Goal: Transaction & Acquisition: Purchase product/service

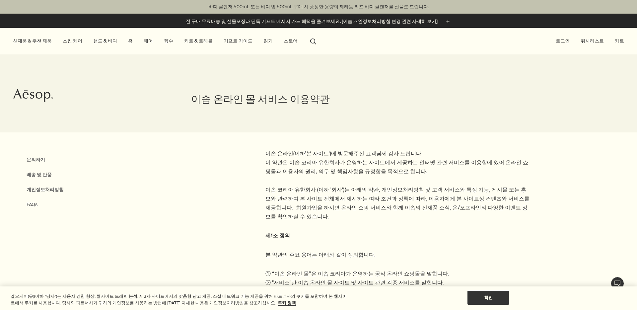
click at [103, 41] on link "핸드 & 바디" at bounding box center [105, 40] width 27 height 9
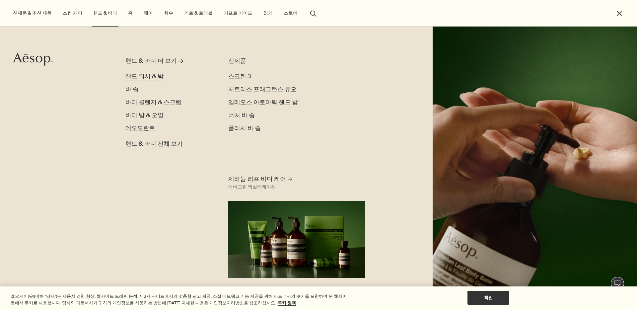
click at [151, 77] on span "핸드 워시 & 밤" at bounding box center [144, 76] width 38 height 8
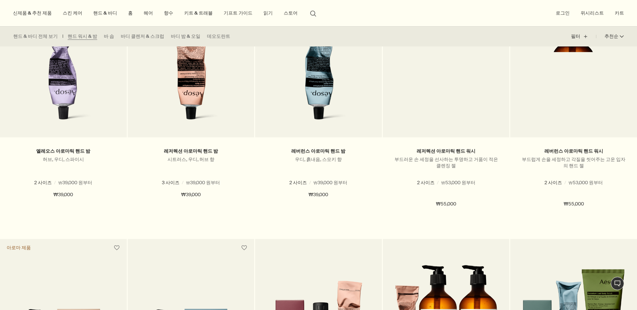
scroll to position [128, 0]
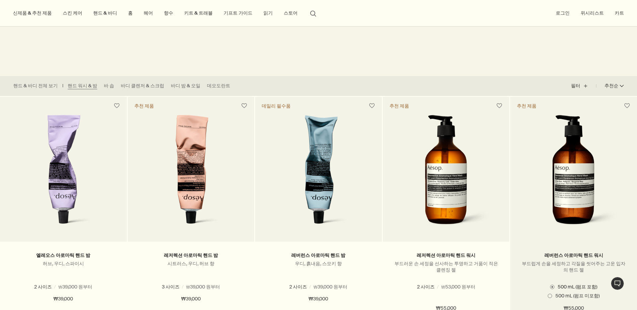
click at [559, 116] on img at bounding box center [573, 173] width 94 height 117
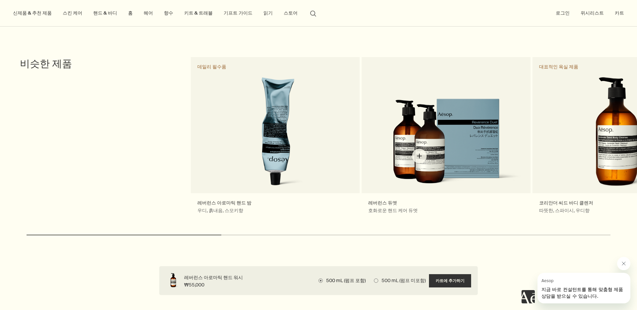
scroll to position [1001, 0]
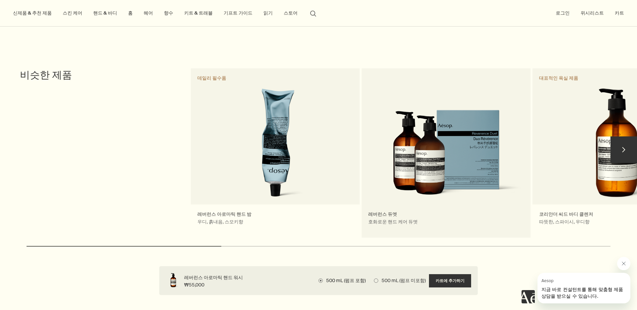
click at [467, 155] on link "레버런스 듀엣 호화로운 핸드 케어 듀엣" at bounding box center [445, 152] width 169 height 169
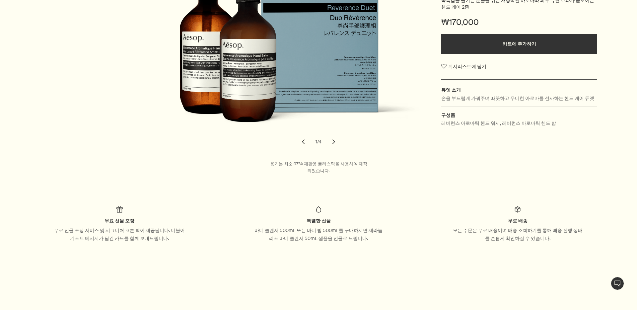
scroll to position [161, 0]
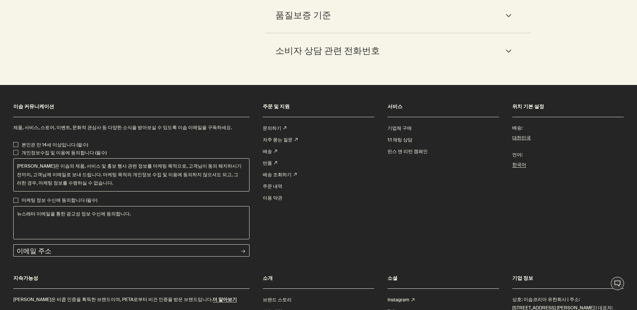
scroll to position [1847, 0]
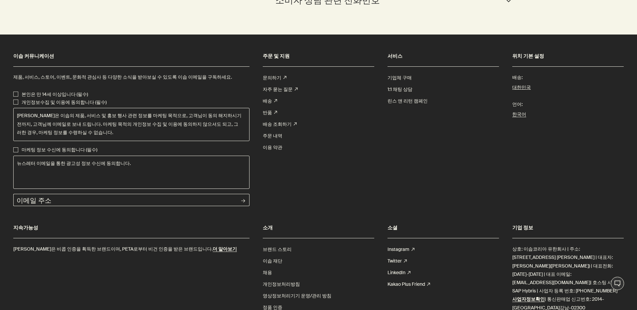
click at [48, 91] on p "본인은 만 14세 이상입니다 (필수)" at bounding box center [55, 95] width 66 height 8
click at [18, 92] on input "본인은 만 14세 이상입니다 (필수)" at bounding box center [15, 94] width 5 height 5
checkbox input "true"
click at [41, 98] on p "개인정보수집 및 이용에 동의합니다 (필수)" at bounding box center [64, 102] width 85 height 8
click at [18, 99] on input "개인정보수집 및 이용에 동의합니다 (필수)" at bounding box center [15, 101] width 5 height 5
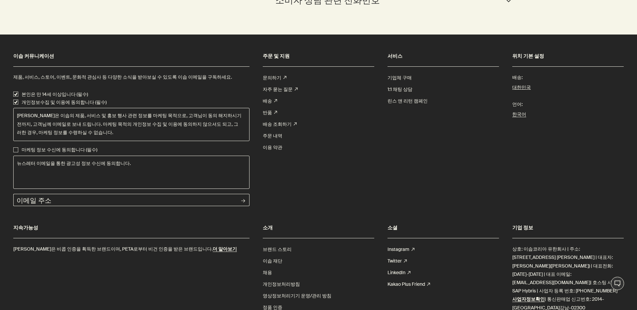
checkbox input "true"
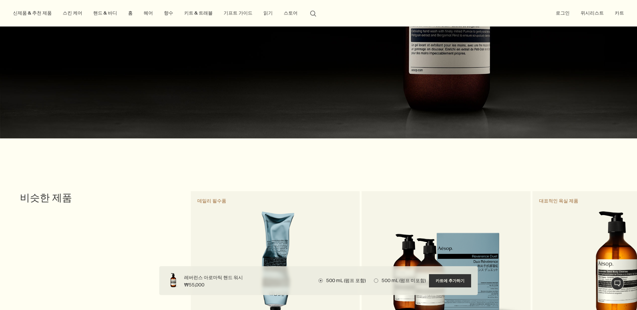
scroll to position [736, 0]
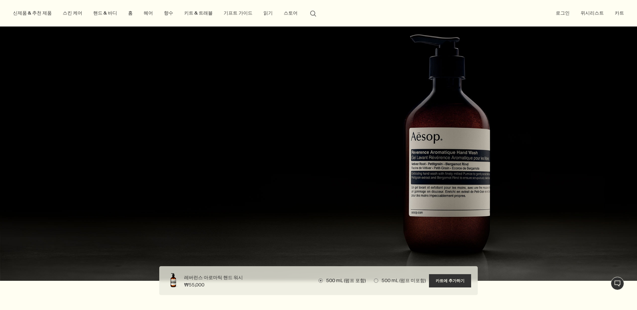
click at [566, 15] on button "로그인" at bounding box center [562, 13] width 17 height 9
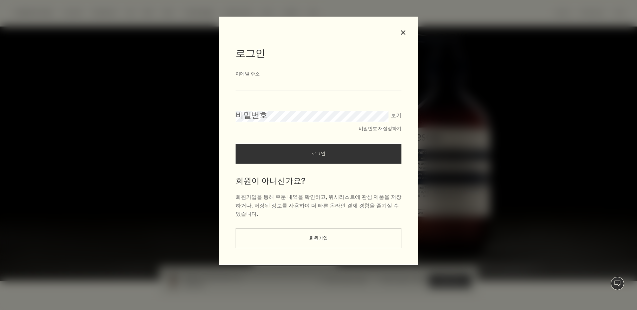
click at [262, 84] on input "이메일 주소" at bounding box center [318, 85] width 166 height 12
type input "*"
click at [258, 93] on form "******** 이메일 주소 비밀번호 보기 비밀번호 재설정하기 로그인" at bounding box center [318, 116] width 166 height 93
click at [293, 90] on input "********" at bounding box center [318, 85] width 166 height 12
type input "**********"
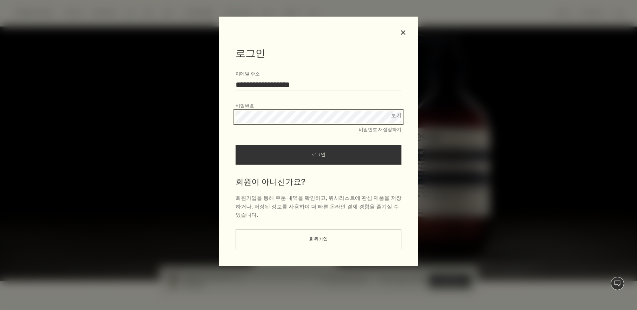
click at [235, 145] on button "로그인" at bounding box center [318, 155] width 166 height 20
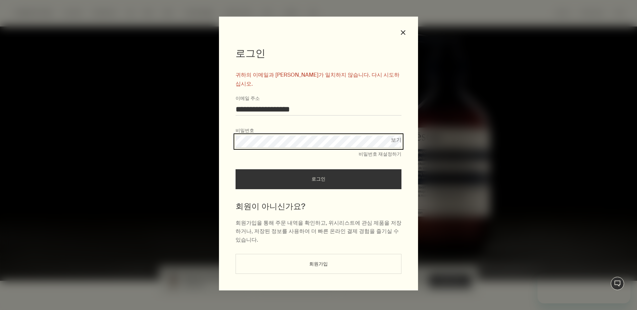
scroll to position [0, 0]
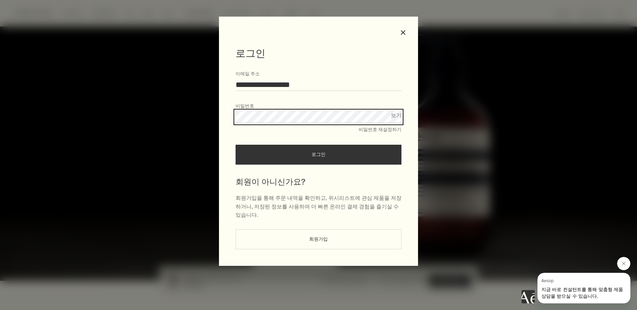
click at [235, 145] on button "로그인" at bounding box center [318, 155] width 166 height 20
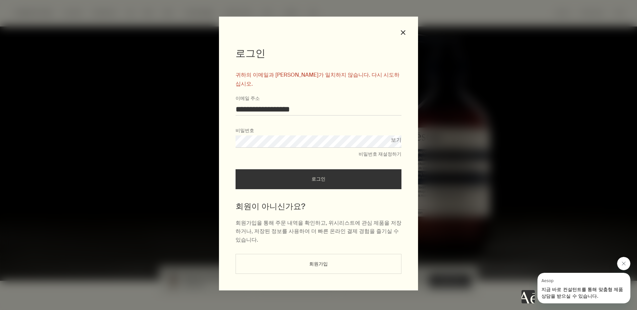
click at [358, 254] on button "회원가입" at bounding box center [318, 264] width 166 height 20
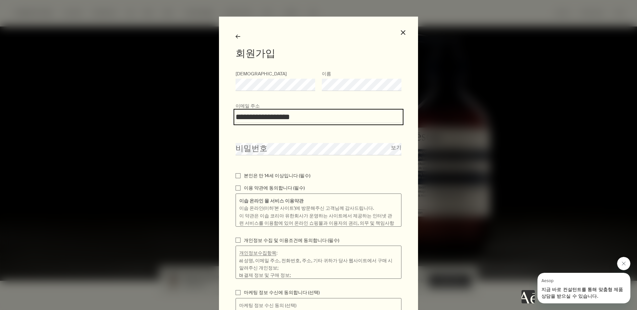
type input "**********"
click at [244, 173] on p "본인은 만 14세 이상입니다 (필수)" at bounding box center [277, 175] width 66 height 7
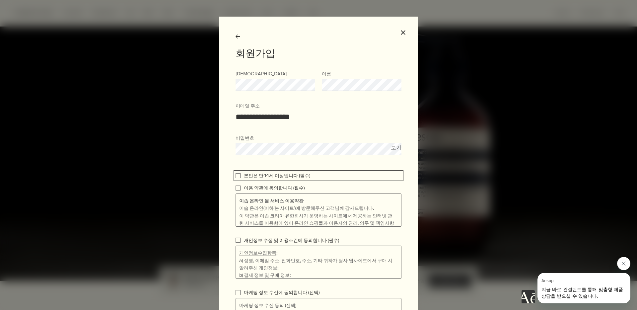
click at [240, 173] on input "본인은 만 14세 이상입니다 (필수)" at bounding box center [237, 175] width 5 height 5
checkbox input "true"
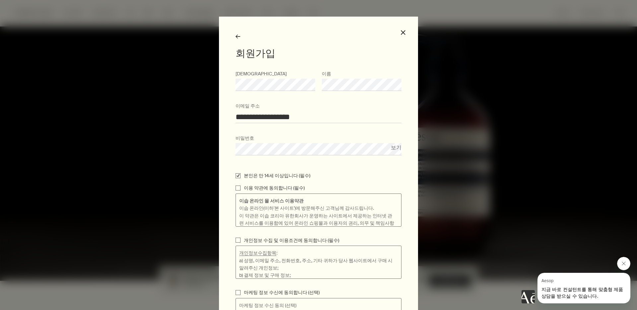
click at [240, 189] on input "이용 약관에 동의합니다 (필수)" at bounding box center [237, 187] width 5 height 5
checkbox input "true"
click at [399, 149] on button "보기" at bounding box center [396, 147] width 11 height 9
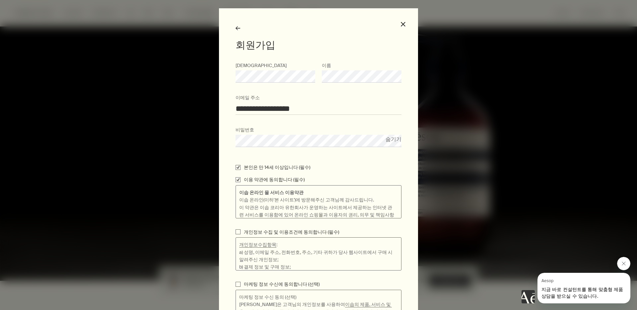
click at [290, 152] on form "**********" at bounding box center [318, 209] width 166 height 295
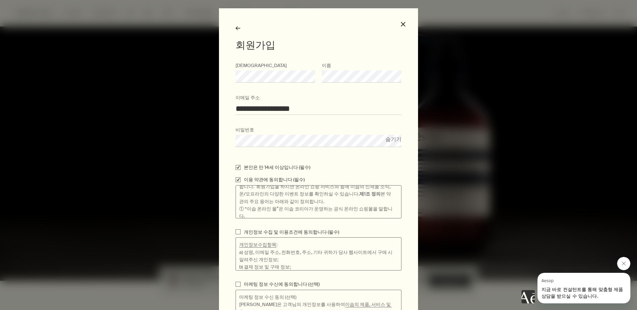
click at [304, 228] on p "개인정보 수집 및 이용조건에 동의합니다 (필수)" at bounding box center [291, 231] width 95 height 7
click at [240, 229] on input "개인정보 수집 및 이용조건에 동의합니다 (필수)" at bounding box center [237, 231] width 5 height 5
checkbox input "true"
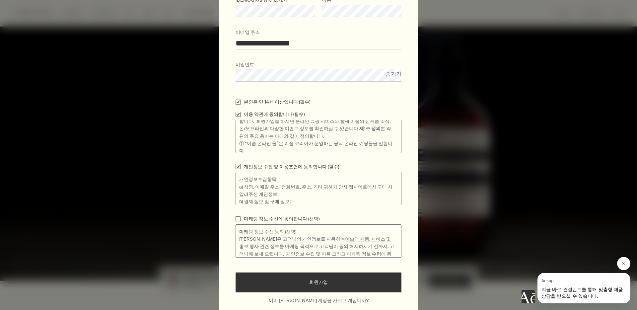
scroll to position [100, 0]
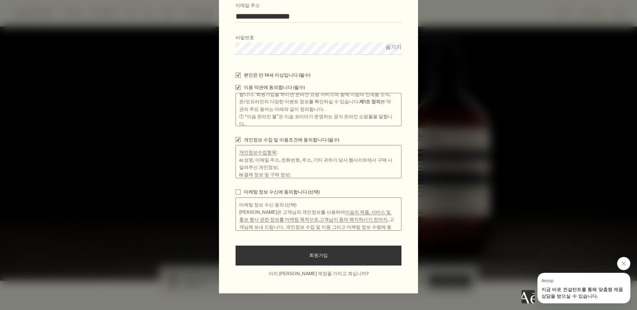
click at [317, 247] on button "회원가입" at bounding box center [318, 255] width 166 height 20
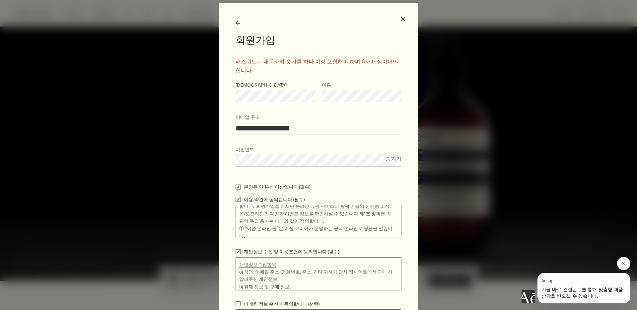
scroll to position [12, 0]
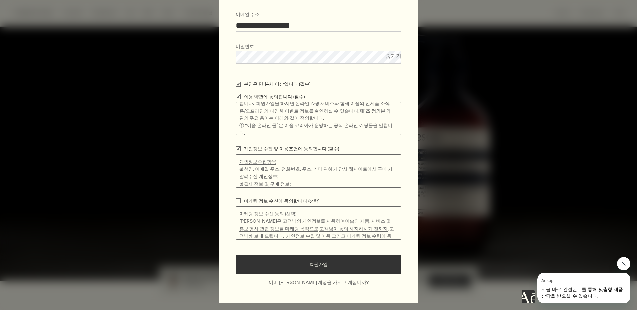
click at [289, 254] on button "회원가입" at bounding box center [318, 264] width 166 height 20
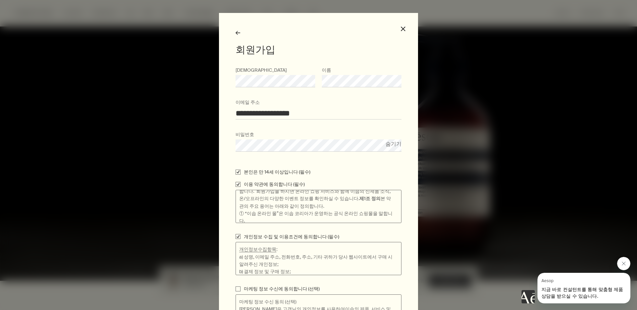
scroll to position [100, 0]
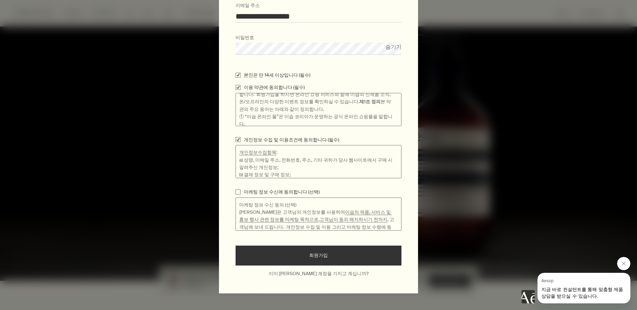
click at [302, 257] on button "회원가입" at bounding box center [318, 255] width 166 height 20
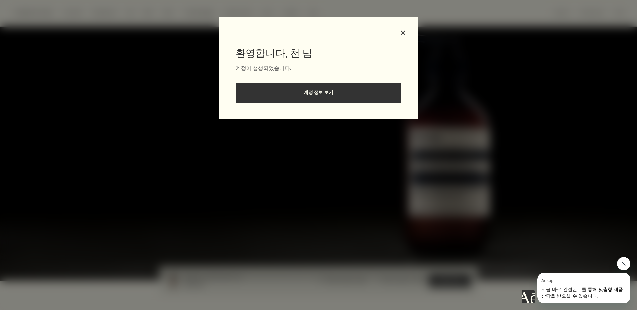
scroll to position [0, 0]
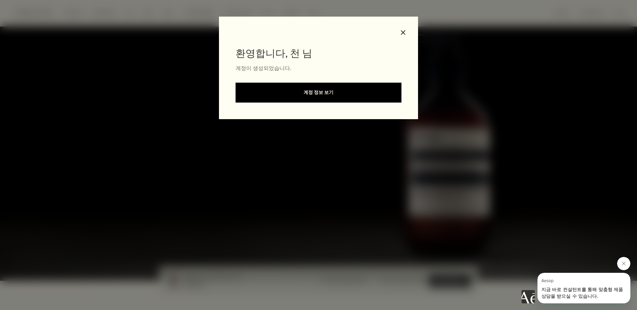
click at [333, 100] on link "계정 정보 보기" at bounding box center [318, 93] width 166 height 20
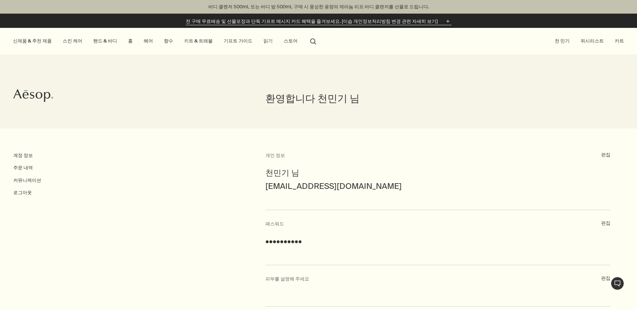
click at [240, 24] on p "전 구매 무료배송 및 선물포장과 단독 기프트 메시지 카드 혜택을 즐겨보세요. [이솝 개인정보처리방침 변경 관련 자세히 보기]" at bounding box center [312, 21] width 252 height 7
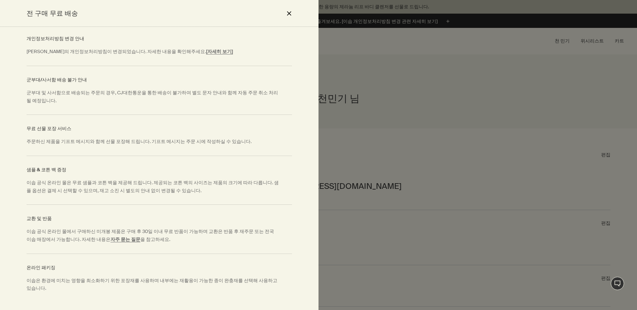
scroll to position [91, 0]
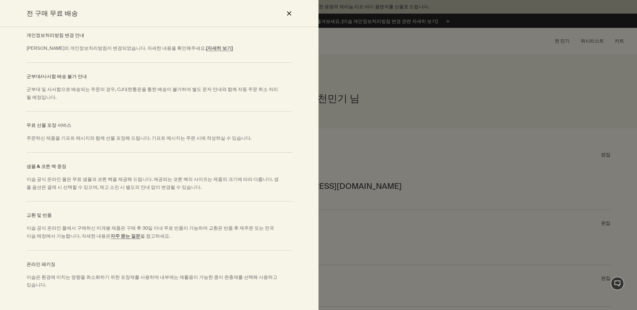
click at [56, 162] on p "샘플 & 코튼 백 증정" at bounding box center [159, 166] width 265 height 8
click at [74, 201] on div "교환 및 반품 이솝 공식 온라인 몰에서 구매하신 미개봉 제품은 구매 후 30일 이내 무료 반품이 가능하며 교환은 반품 후 재주문 또는 전국 이…" at bounding box center [159, 225] width 265 height 49
click at [71, 273] on p "이솝은 환경에 미치는 영향을 최소화하기 위한 포장재를 사용하며 내부에는 재활용이 가능한 종이 완충재를 선택해 사용하고 있습니다." at bounding box center [153, 281] width 252 height 16
click at [288, 13] on button "close" at bounding box center [289, 13] width 8 height 11
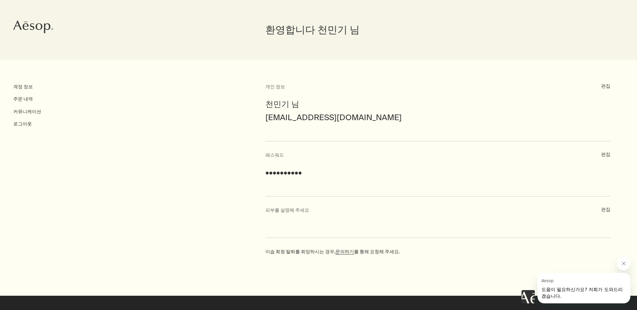
scroll to position [0, 0]
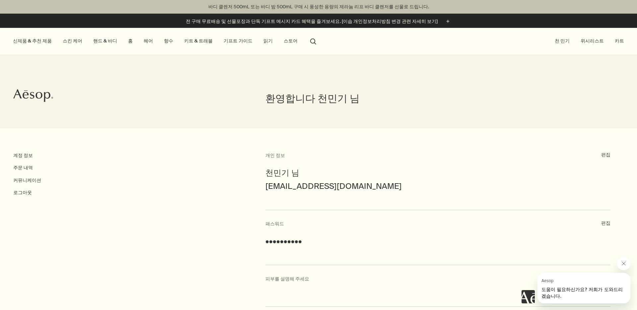
click at [74, 41] on link "스킨 케어" at bounding box center [72, 40] width 22 height 9
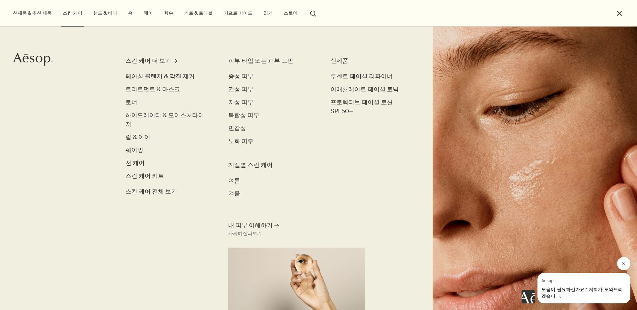
click at [103, 17] on link "핸드 & 바디" at bounding box center [105, 13] width 27 height 9
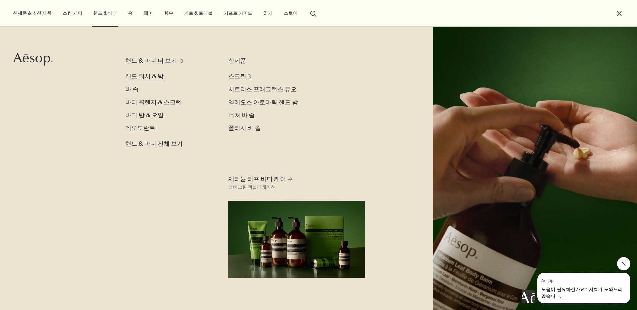
click at [145, 77] on span "핸드 워시 & 밤" at bounding box center [144, 76] width 38 height 8
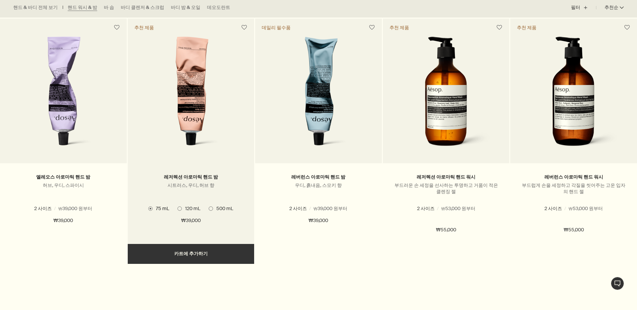
scroll to position [248, 0]
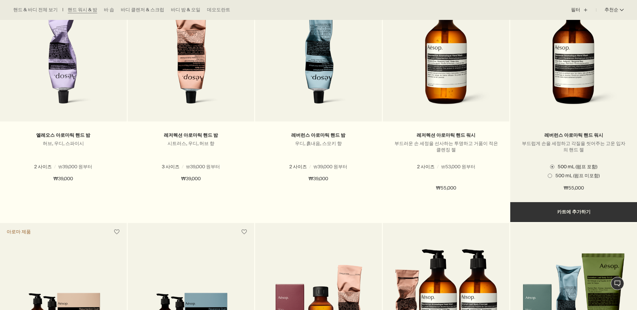
click at [563, 202] on button "추가하기 카트에 추가하기" at bounding box center [573, 212] width 127 height 20
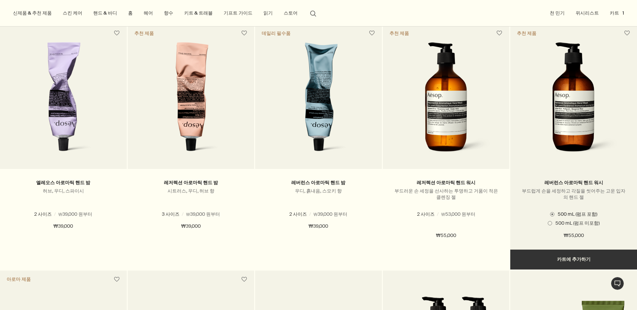
scroll to position [186, 0]
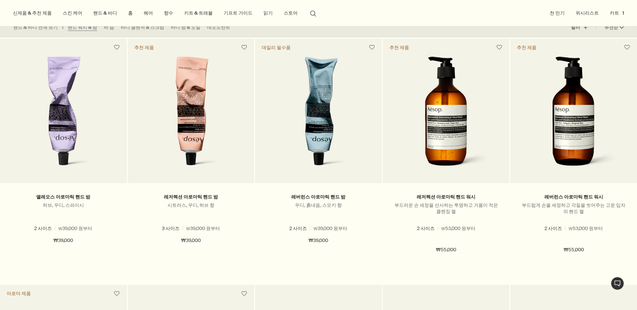
click at [616, 11] on button "카트 1" at bounding box center [616, 13] width 17 height 9
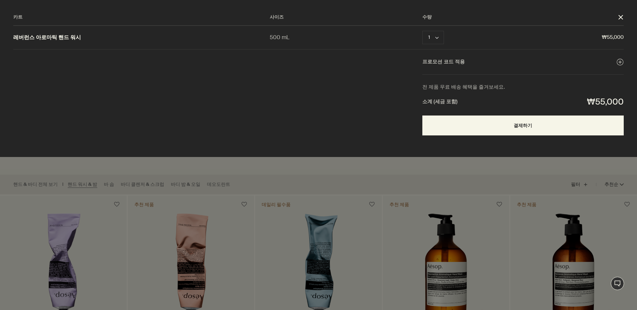
scroll to position [0, 0]
click at [623, 60] on button "프로모션 코드 적용 plusAndCloseWithCircle" at bounding box center [522, 62] width 201 height 9
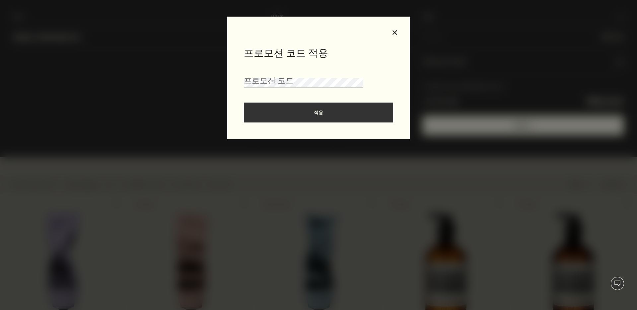
click at [393, 33] on button "close" at bounding box center [395, 33] width 6 height 6
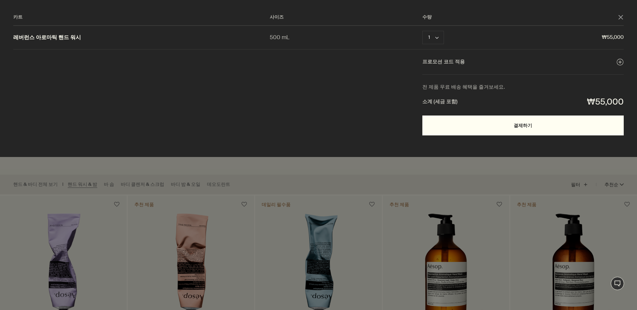
click at [505, 127] on button "결제하기" at bounding box center [522, 125] width 201 height 20
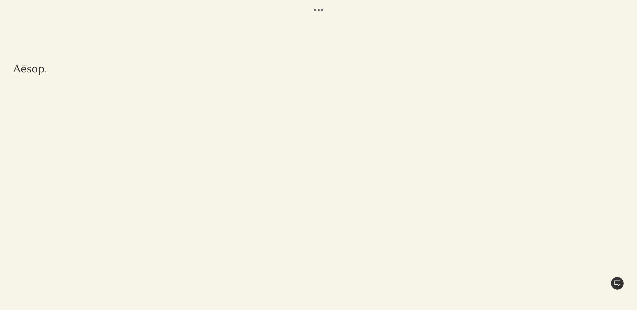
select select "KR"
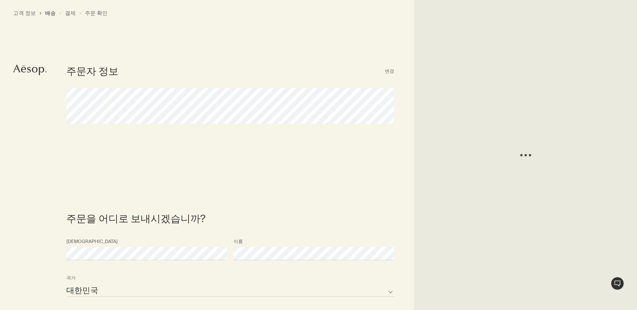
select select "KR"
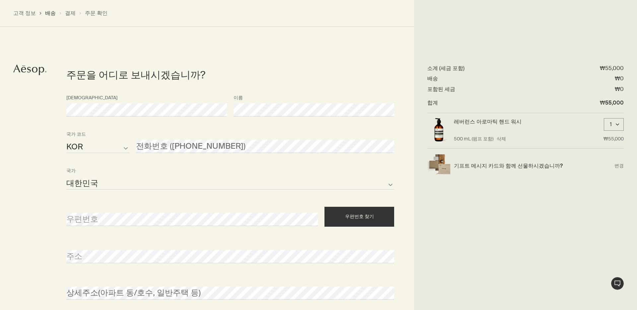
scroll to position [147, 0]
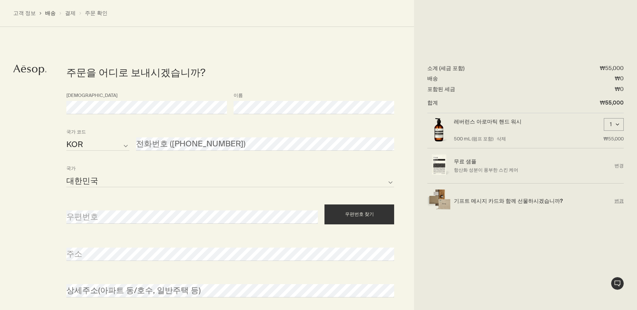
click at [622, 200] on span "변경" at bounding box center [618, 201] width 9 height 6
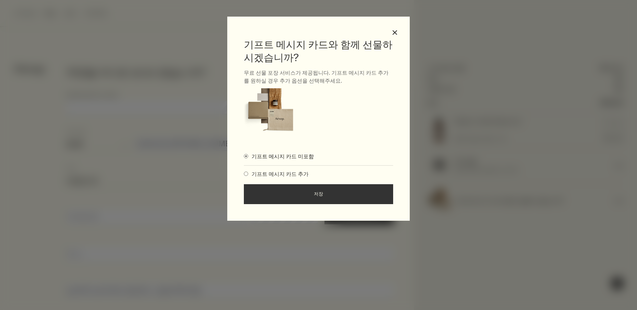
click at [278, 168] on div "기프트 메시지 카드 추가" at bounding box center [318, 173] width 149 height 17
click at [280, 174] on span "기프트 메시지 카드 추가" at bounding box center [278, 173] width 60 height 7
click at [244, 174] on input "기프트 메시지 카드 추가" at bounding box center [244, 172] width 0 height 4
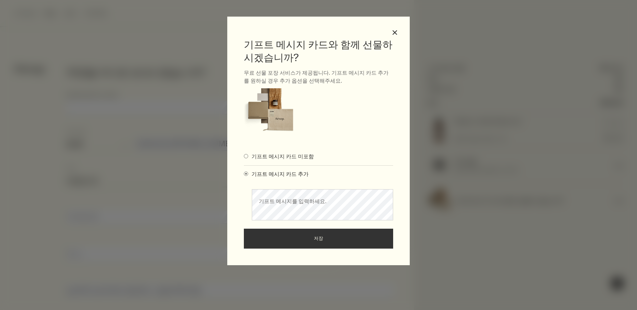
click at [276, 154] on span "기프트 메시지 카드 미포함" at bounding box center [281, 156] width 66 height 7
click at [244, 154] on input "기프트 메시지 카드 미포함" at bounding box center [244, 155] width 0 height 4
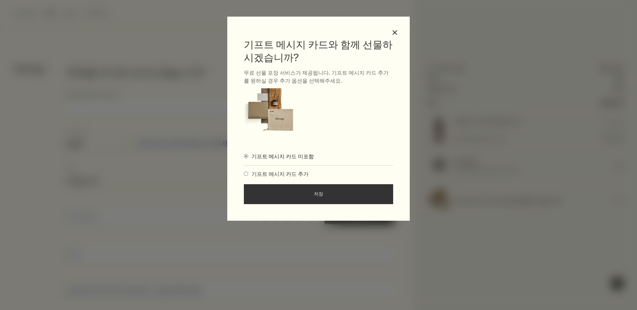
click at [291, 175] on span "기프트 메시지 카드 추가" at bounding box center [278, 173] width 60 height 7
click at [244, 175] on input "기프트 메시지 카드 추가" at bounding box center [244, 172] width 0 height 4
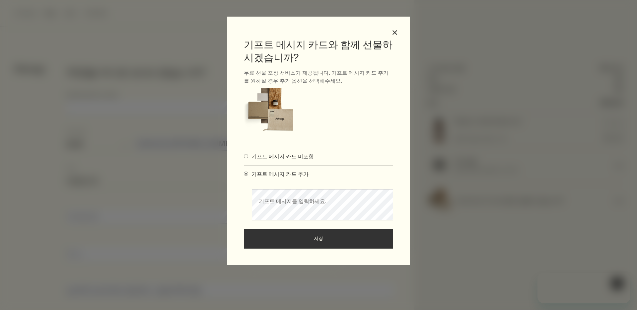
scroll to position [0, 0]
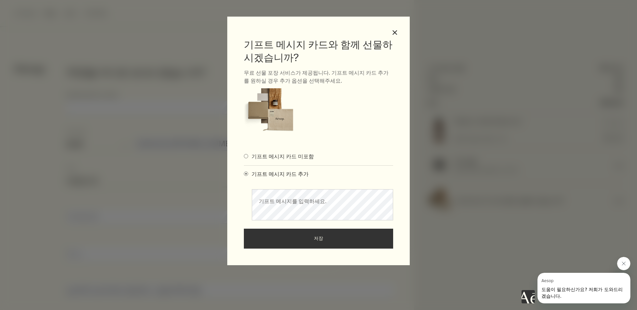
click at [268, 158] on span "기프트 메시지 카드 미포함" at bounding box center [281, 156] width 66 height 7
click at [244, 157] on input "기프트 메시지 카드 미포함" at bounding box center [244, 155] width 0 height 4
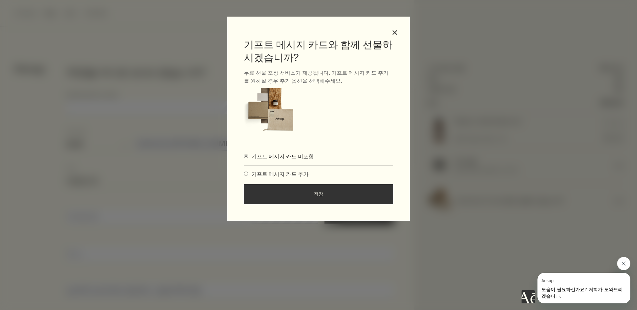
click at [280, 170] on span "기프트 메시지 카드 추가" at bounding box center [278, 173] width 60 height 7
click at [244, 170] on input "기프트 메시지 카드 추가" at bounding box center [244, 172] width 0 height 4
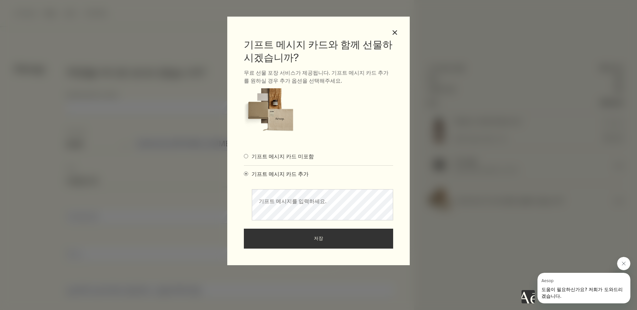
click at [278, 157] on span "기프트 메시지 카드 미포함" at bounding box center [281, 156] width 66 height 7
click at [244, 157] on input "기프트 메시지 카드 미포함" at bounding box center [244, 155] width 0 height 4
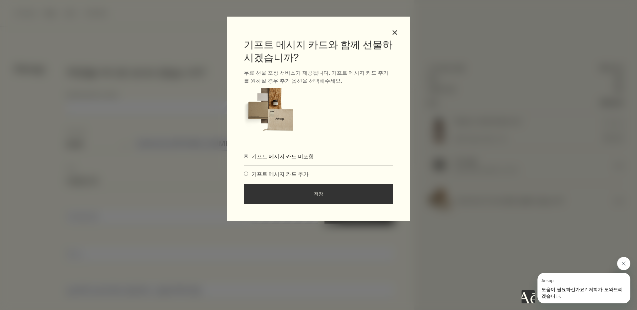
click at [291, 186] on button "저장" at bounding box center [318, 194] width 149 height 20
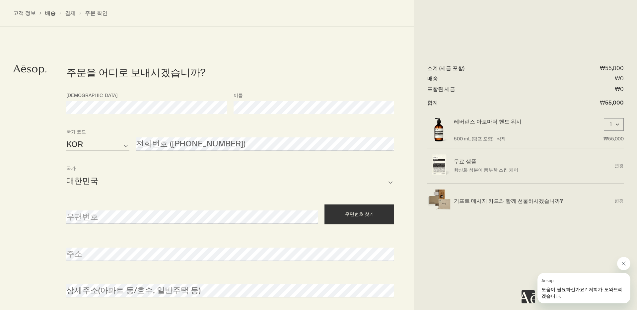
click at [621, 200] on span "변경" at bounding box center [618, 201] width 9 height 6
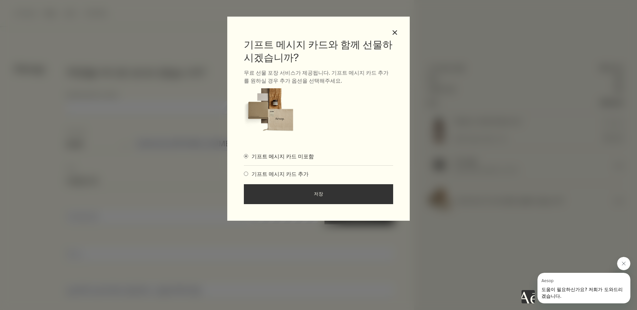
click at [283, 173] on span "기프트 메시지 카드 추가" at bounding box center [278, 173] width 60 height 7
click at [244, 173] on input "기프트 메시지 카드 추가" at bounding box center [244, 172] width 0 height 4
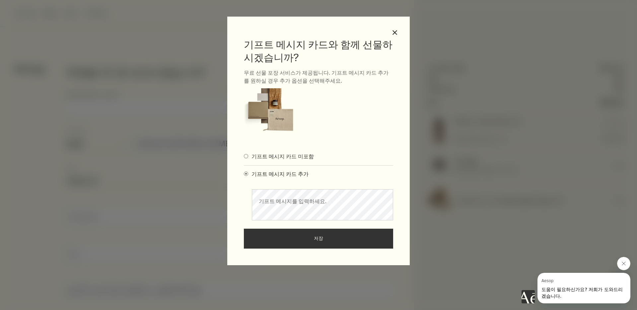
click at [293, 158] on span "기프트 메시지 카드 미포함" at bounding box center [281, 156] width 66 height 7
click at [244, 157] on input "기프트 메시지 카드 미포함" at bounding box center [244, 155] width 0 height 4
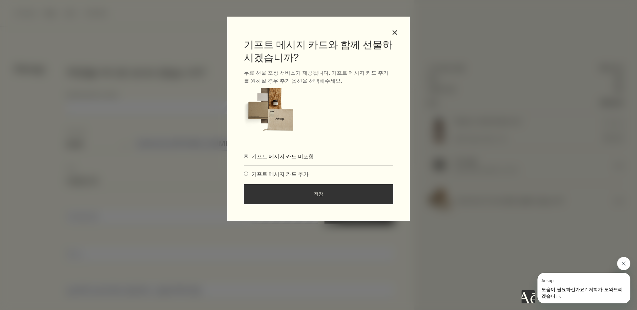
click at [328, 199] on button "저장" at bounding box center [318, 194] width 149 height 20
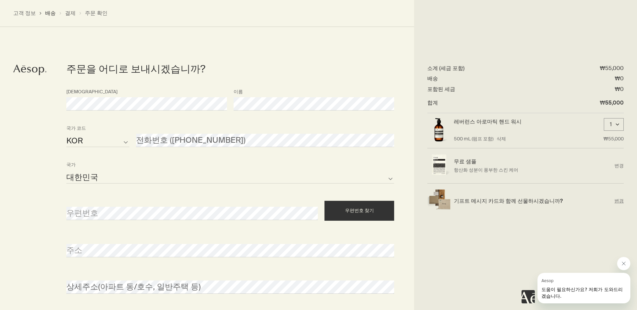
scroll to position [115, 0]
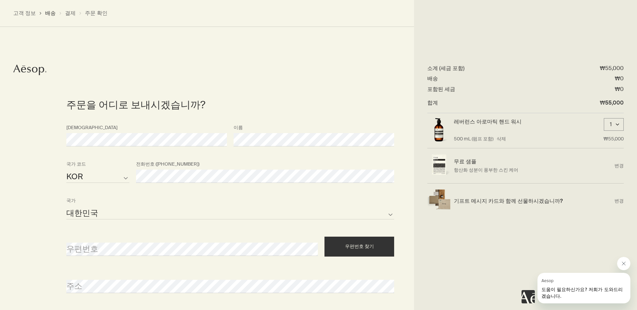
click at [388, 231] on div "우편번호 찾기" at bounding box center [359, 244] width 76 height 26
click at [373, 245] on button "우편번호 찾기" at bounding box center [359, 246] width 70 height 20
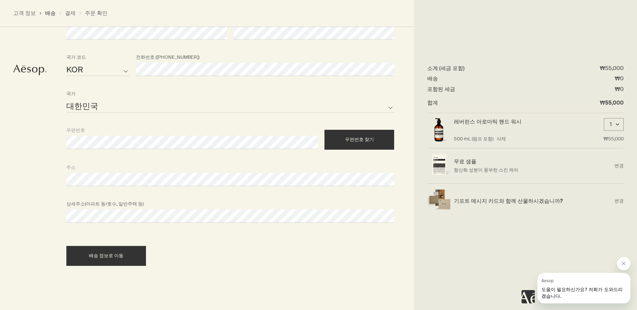
scroll to position [222, 0]
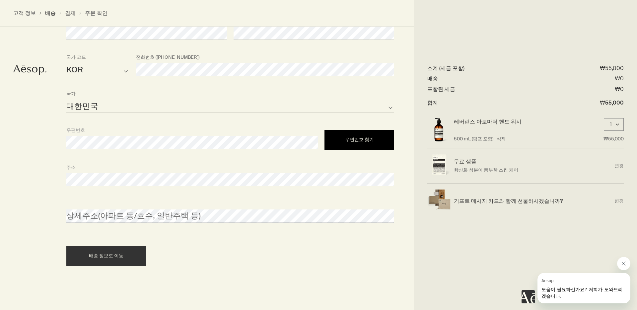
click at [375, 140] on button "우편번호 찾기" at bounding box center [359, 140] width 70 height 20
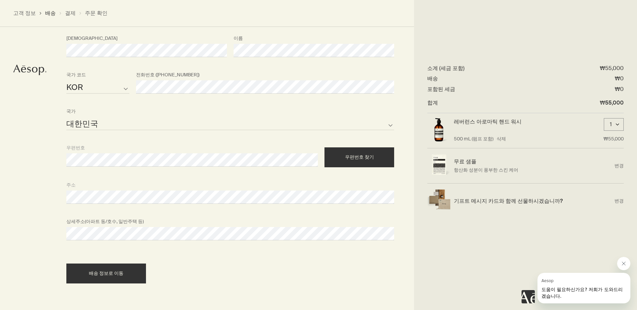
scroll to position [211, 0]
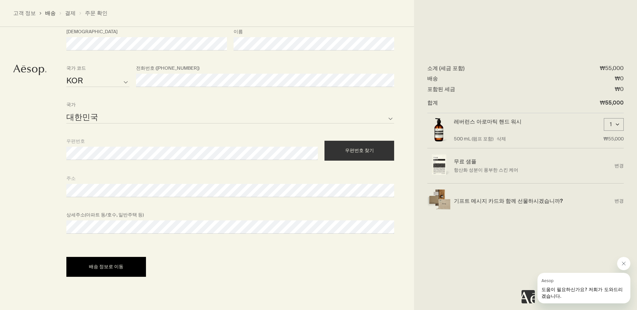
click at [123, 265] on div "배송 정보로 이동" at bounding box center [106, 266] width 64 height 5
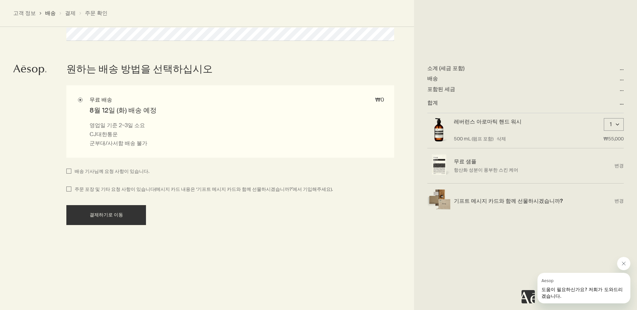
scroll to position [404, 0]
click at [109, 188] on span "주문 포장 및 기타 요청 사항이 있습니다(메시지 카드 내용은 ‘기프트 메시지 카드와 함께 선물하시겠습니까?’에서 기입해주세요)." at bounding box center [201, 189] width 261 height 8
click at [71, 188] on input "주문 포장 및 기타 요청 사항이 있습니다(메시지 카드 내용은 ‘기프트 메시지 카드와 함께 선물하시겠습니까?’에서 기입해주세요)." at bounding box center [68, 189] width 5 height 8
checkbox input "true"
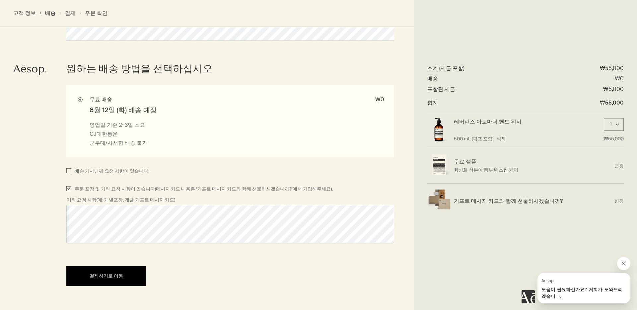
click at [115, 273] on span "결제하기로 이동" at bounding box center [106, 275] width 33 height 5
select select "KR"
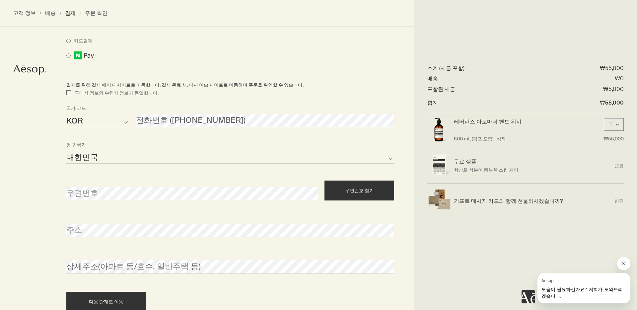
scroll to position [397, 0]
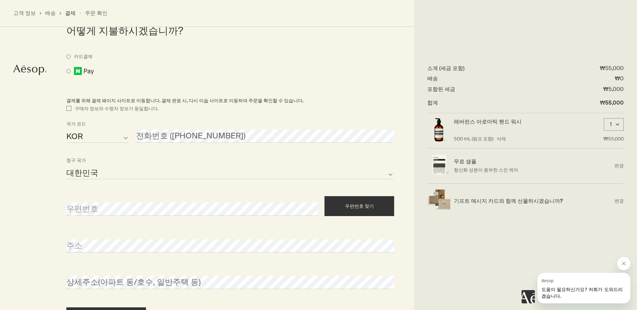
click at [76, 104] on p "결제를 위해 결제 페이지 사이트로 이동합니다. 결제 완료 시, 다시 이솝 사이트로 이동하여 주문을 확인할 수 있습니다." at bounding box center [230, 101] width 328 height 8
click at [75, 106] on span "구매자 정보와 수령자 정보가 동일합니다." at bounding box center [114, 109] width 87 height 8
click at [71, 106] on input "구매자 정보와 수령자 정보가 동일합니다." at bounding box center [68, 109] width 5 height 8
checkbox input "true"
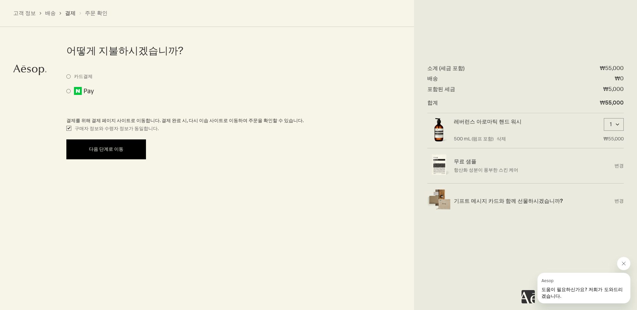
click at [126, 148] on div "다음 단계로 이동" at bounding box center [106, 149] width 64 height 5
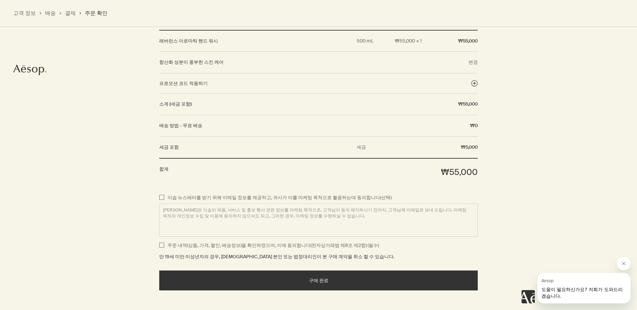
scroll to position [645, 0]
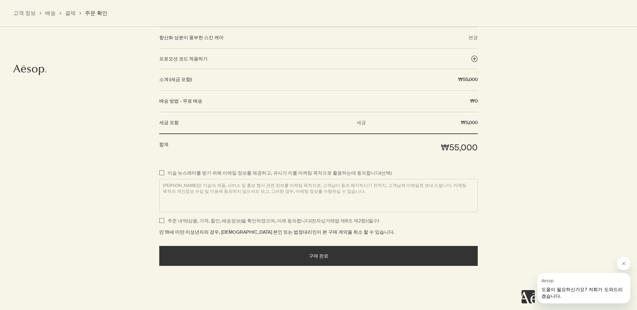
click at [277, 223] on div "주문 내역(상품, 가격, 할인, 배송정보)을 확인하였으며, 이에 동의합니다(전자상거래법 제8조 제2항) (필수)" at bounding box center [272, 221] width 211 height 8
click at [164, 223] on input "주문 내역(상품, 가격, 할인, 배송정보)을 확인하였으며, 이에 동의합니다(전자상거래법 제8조 제2항) (필수)" at bounding box center [161, 221] width 5 height 8
checkbox input "true"
click at [284, 269] on section "이솝 뉴스레터를 받기 위해 이메일 정보를 제공하고, 귀사가 이를 마케팅 목적으로 활용하는데 동의합니다(선택) [PERSON_NAME]은 [PE…" at bounding box center [318, 238] width 318 height 144
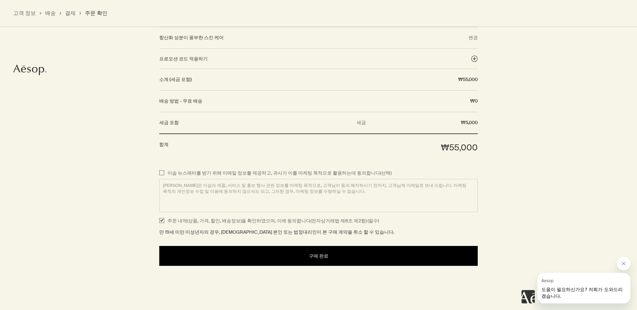
click at [287, 258] on button "구매 완료" at bounding box center [318, 256] width 318 height 20
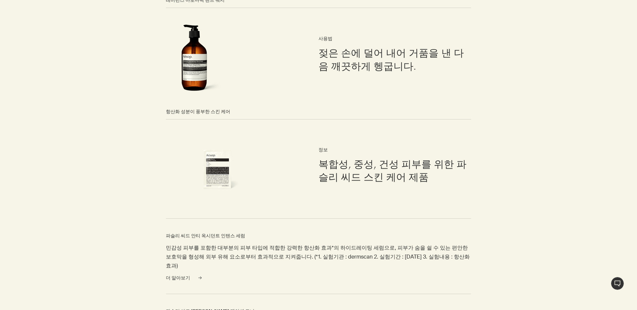
scroll to position [430, 0]
